Goal: Navigation & Orientation: Find specific page/section

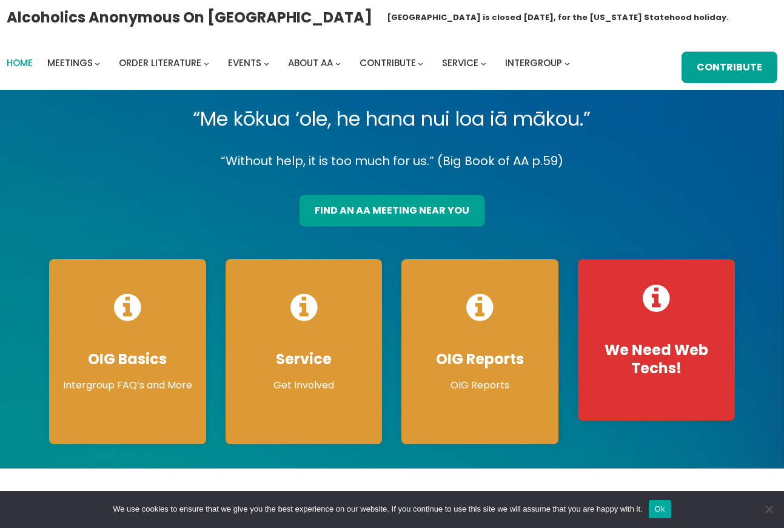
click at [24, 59] on span "Home" at bounding box center [20, 62] width 26 height 13
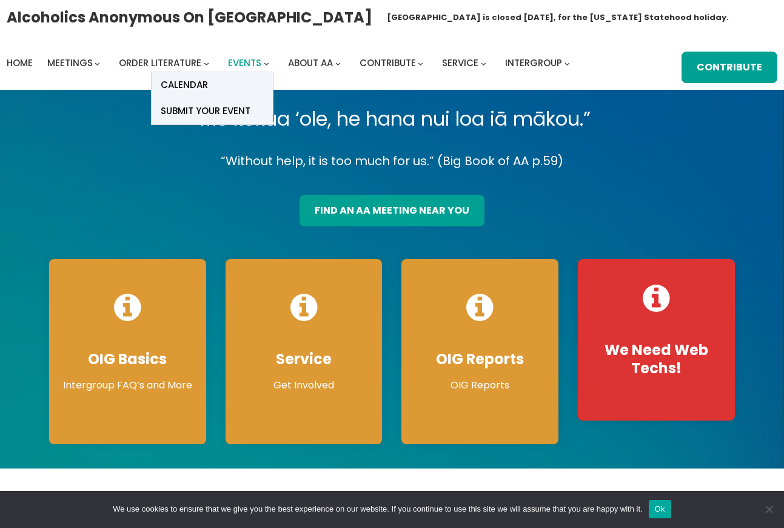
click at [251, 60] on span "Events" at bounding box center [244, 62] width 33 height 13
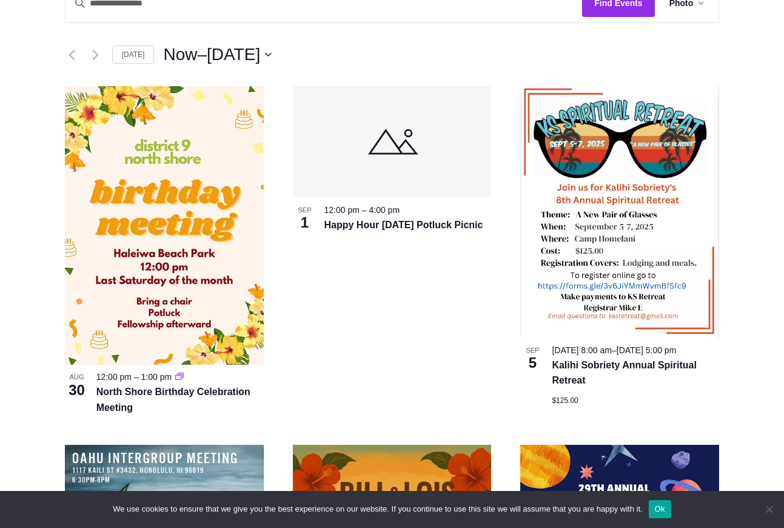
scroll to position [329, 0]
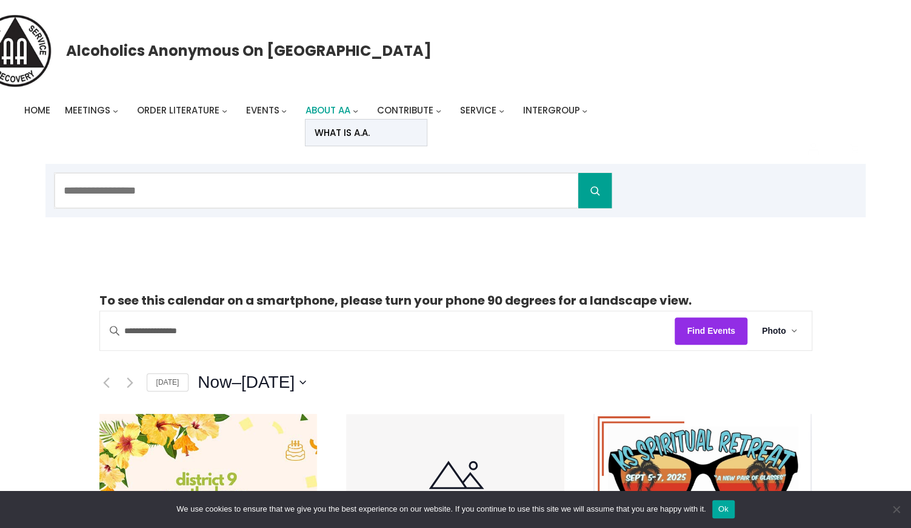
click at [344, 106] on span "About AA" at bounding box center [328, 110] width 45 height 13
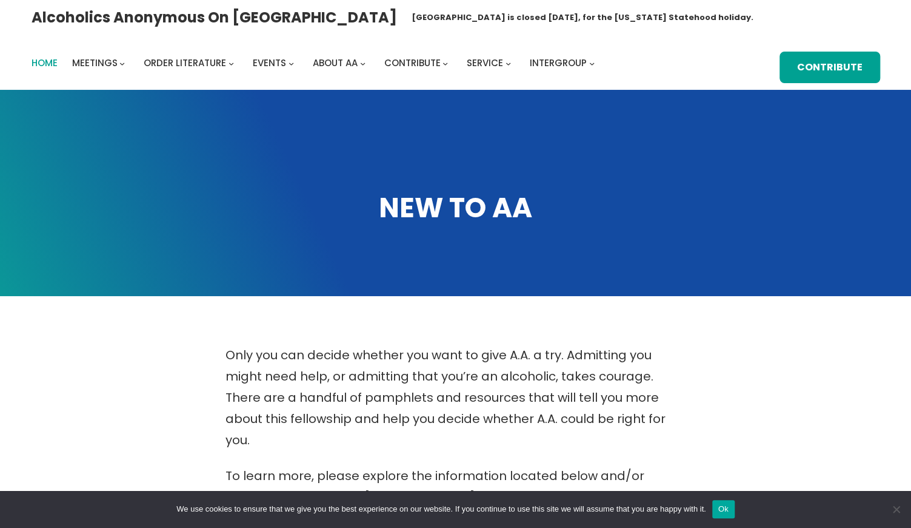
click at [47, 64] on span "Home" at bounding box center [45, 62] width 26 height 13
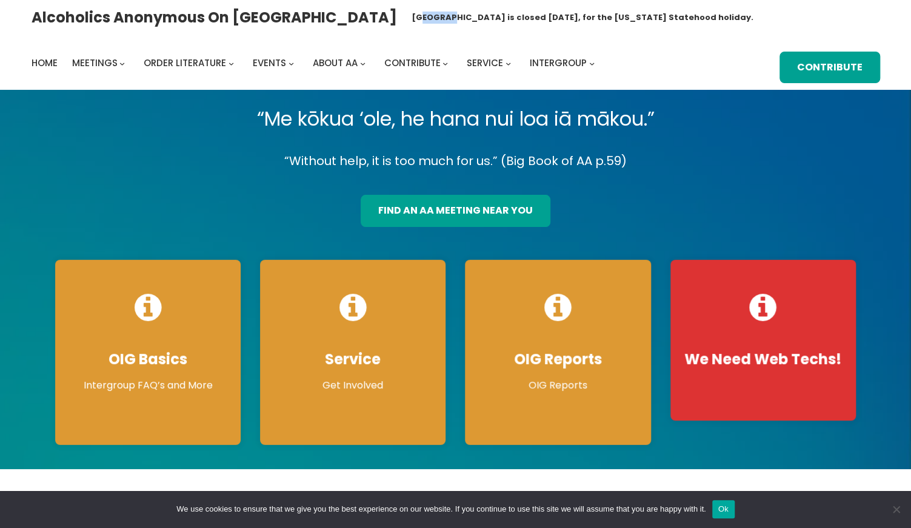
drag, startPoint x: 319, startPoint y: 16, endPoint x: 346, endPoint y: 18, distance: 27.3
click at [412, 18] on h1 "[GEOGRAPHIC_DATA] is closed [DATE], for the [US_STATE] Statehood holiday." at bounding box center [583, 18] width 342 height 12
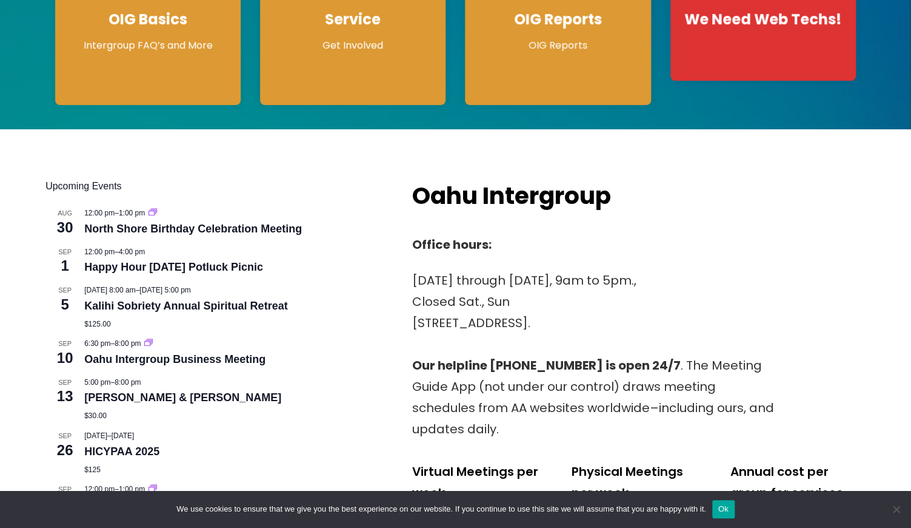
scroll to position [468, 0]
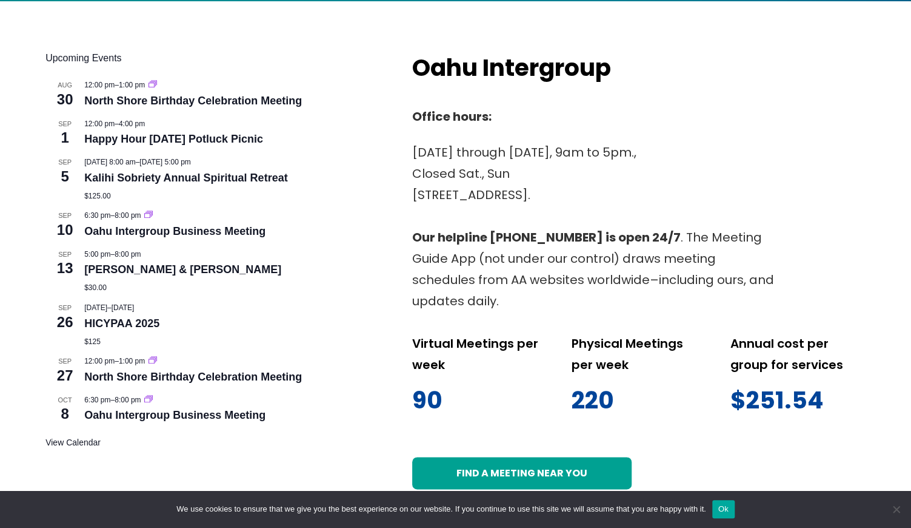
click at [39, 169] on div "Upcoming Events Aug 30 12:00 pm – 1:00 pm North Shore Birthday Celebration Meet…" at bounding box center [455, 270] width 911 height 538
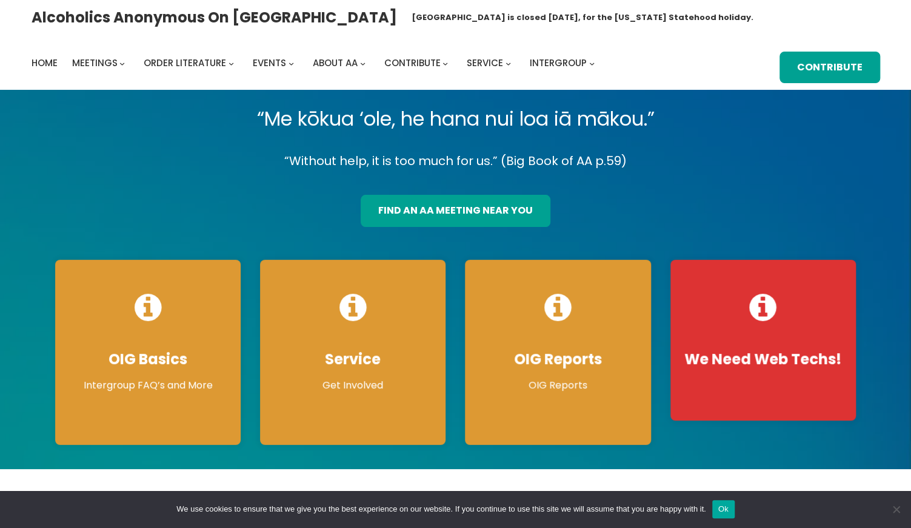
scroll to position [0, 0]
